Goal: Information Seeking & Learning: Learn about a topic

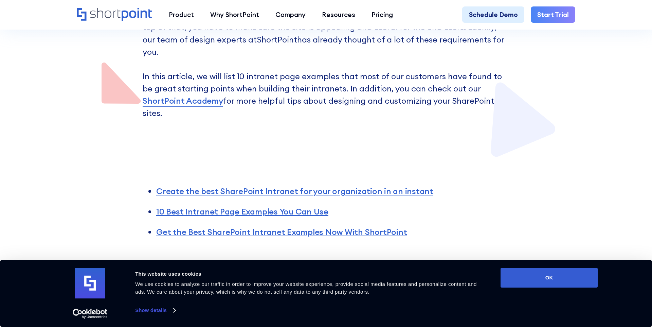
scroll to position [406, 0]
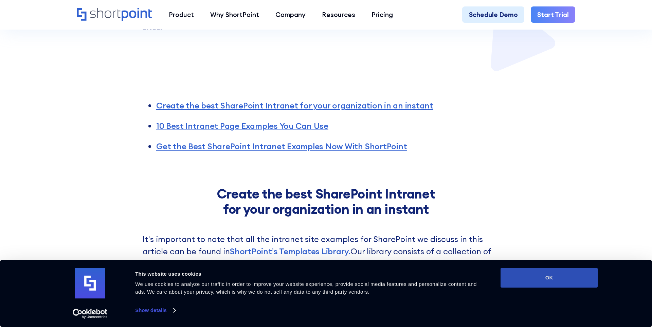
click at [546, 268] on button "OK" at bounding box center [549, 278] width 97 height 20
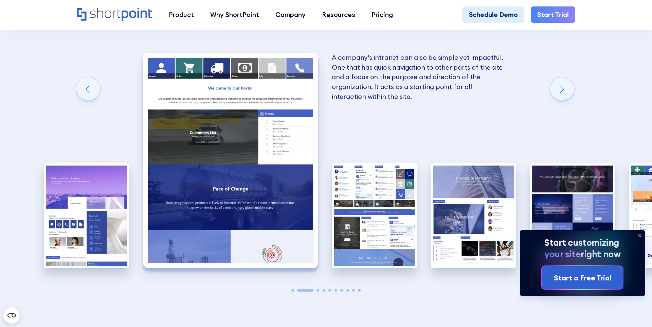
scroll to position [1202, 0]
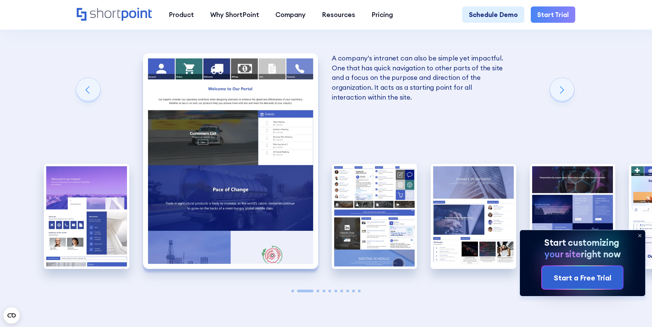
click at [318, 239] on div "A complete SharePoint intranet has a design that identifies with the company's …" at bounding box center [326, 161] width 86 height 268
click at [318, 290] on span "Go to slide 3" at bounding box center [318, 291] width 3 height 3
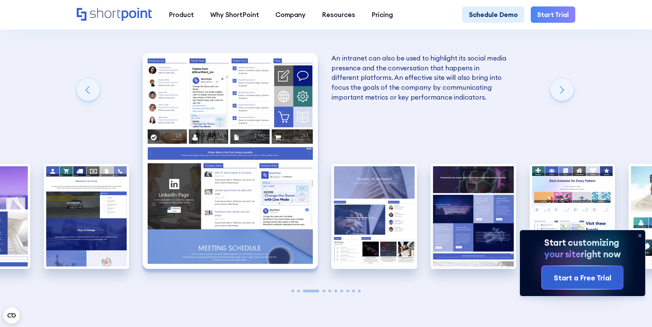
click at [318, 290] on span "Go to slide 3" at bounding box center [311, 291] width 16 height 3
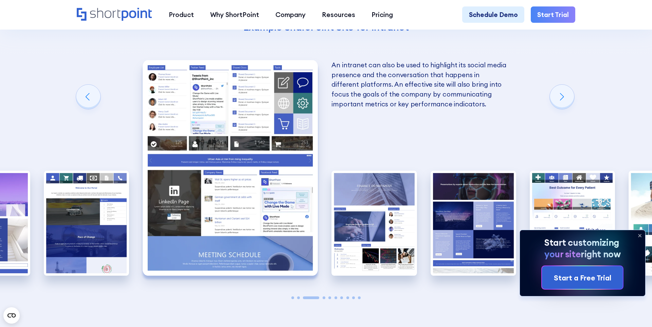
scroll to position [1196, 0]
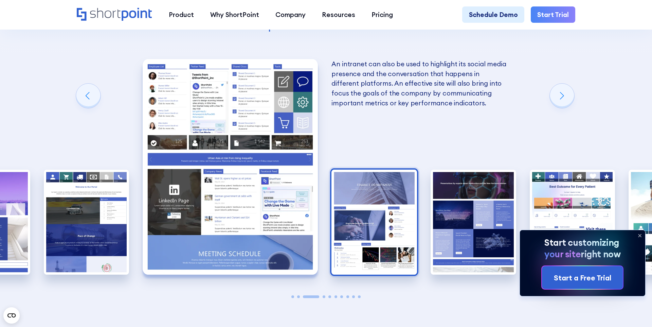
click at [347, 202] on img "4 / 10" at bounding box center [375, 222] width 86 height 105
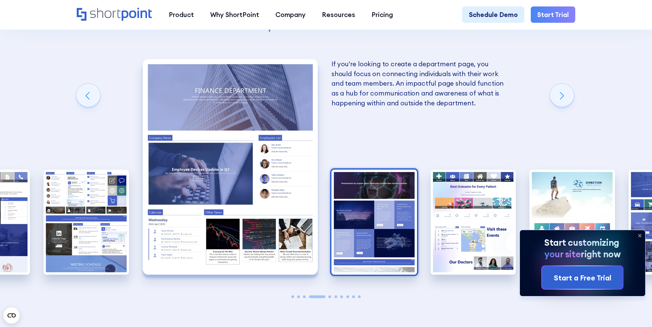
click at [361, 207] on img "5 / 10" at bounding box center [375, 222] width 86 height 105
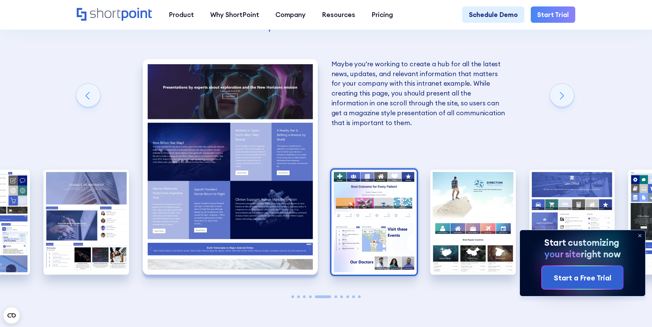
click at [375, 203] on img "6 / 10" at bounding box center [375, 222] width 86 height 105
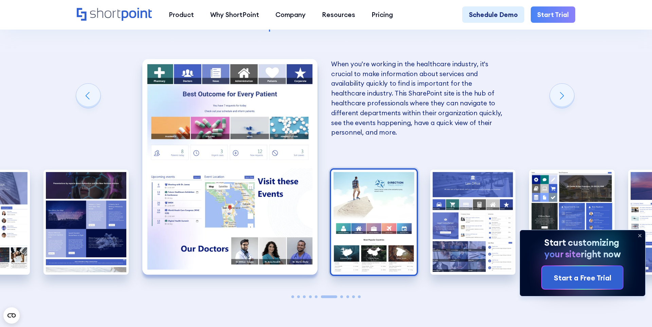
click at [375, 203] on img "7 / 10" at bounding box center [374, 222] width 86 height 105
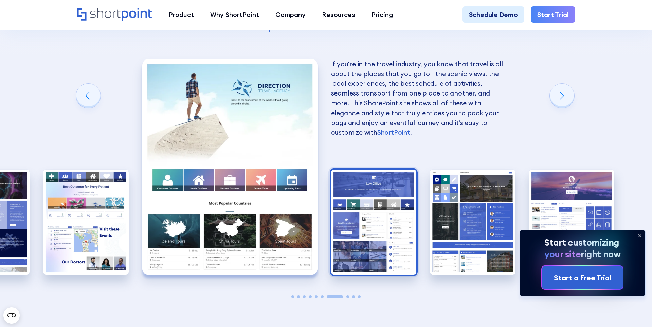
click at [383, 202] on img "8 / 10" at bounding box center [374, 222] width 86 height 105
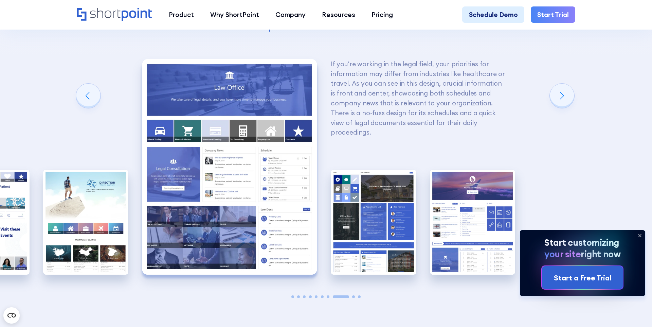
click at [383, 202] on img "9 / 10" at bounding box center [374, 222] width 86 height 105
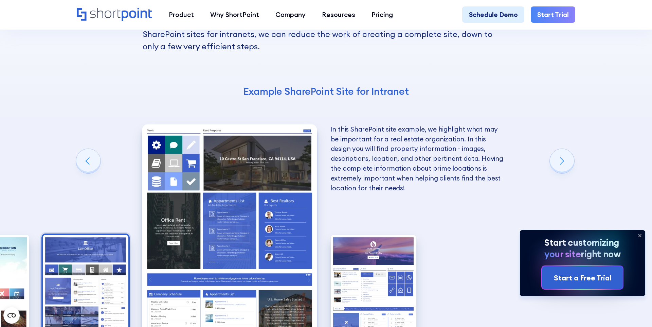
scroll to position [1131, 0]
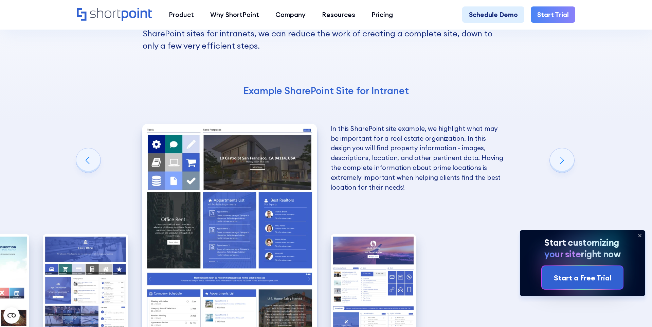
click at [253, 190] on img "9 / 10" at bounding box center [229, 231] width 175 height 215
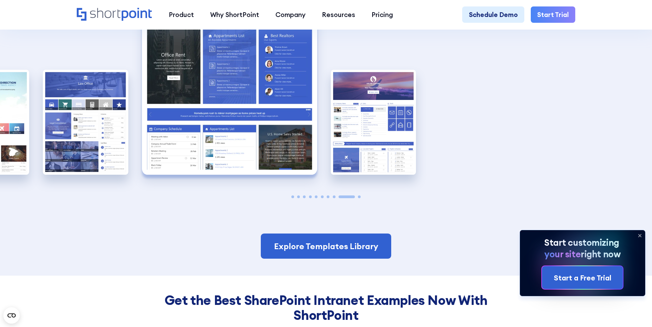
scroll to position [1295, 0]
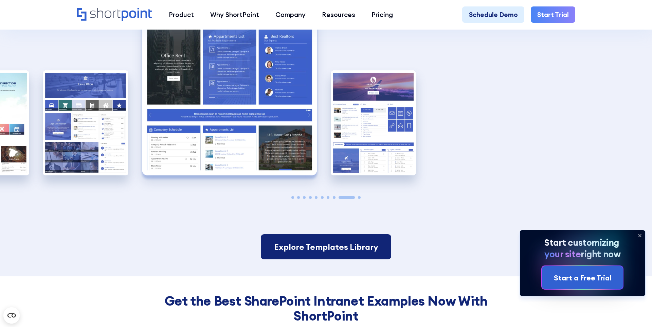
click at [306, 234] on link "Explore Templates Library" at bounding box center [326, 246] width 130 height 25
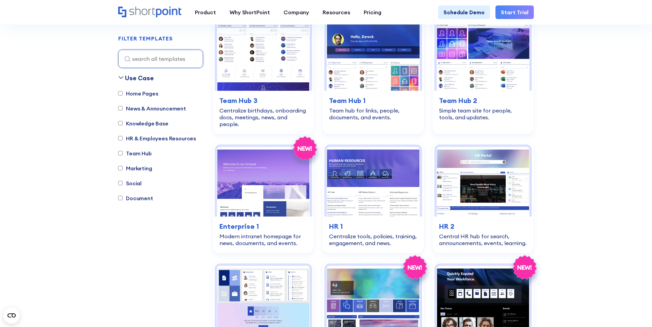
scroll to position [819, 0]
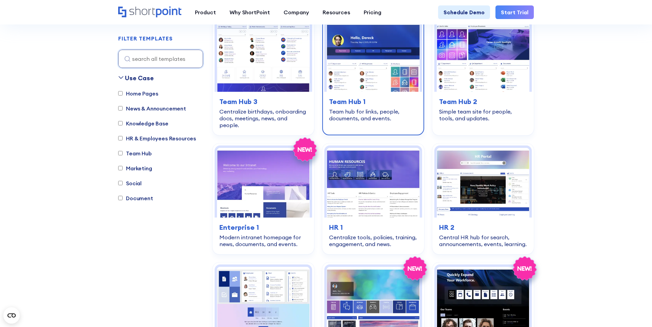
click at [380, 82] on img at bounding box center [373, 57] width 93 height 70
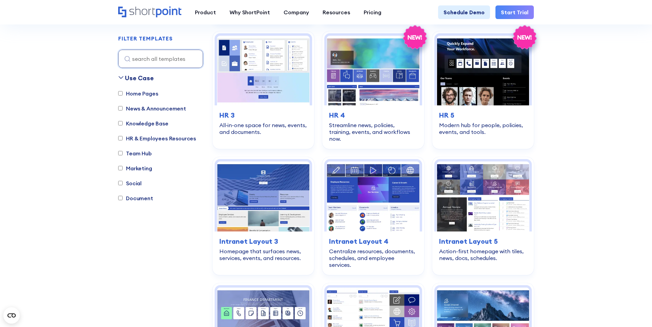
scroll to position [1067, 0]
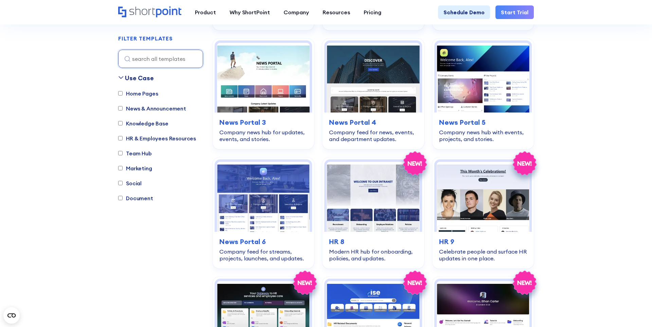
scroll to position [435, 0]
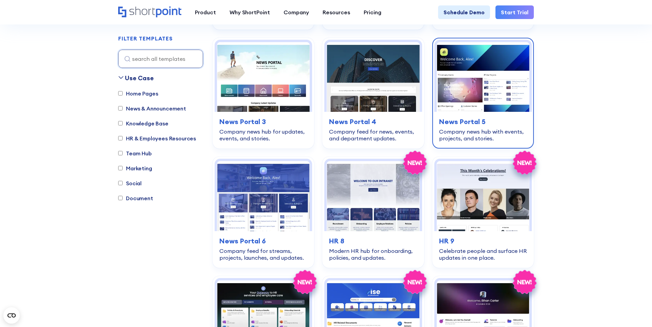
click at [487, 87] on img at bounding box center [483, 77] width 93 height 70
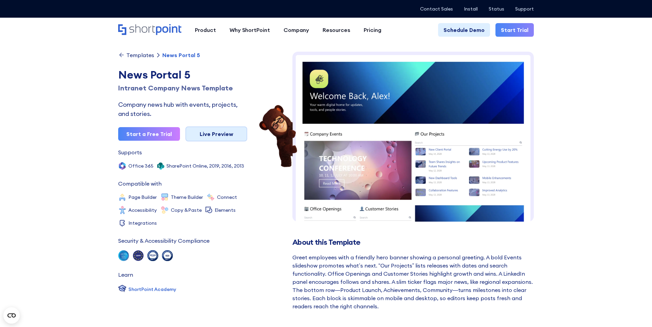
click at [206, 132] on link "Live Preview" at bounding box center [217, 133] width 62 height 15
